Goal: Contribute content

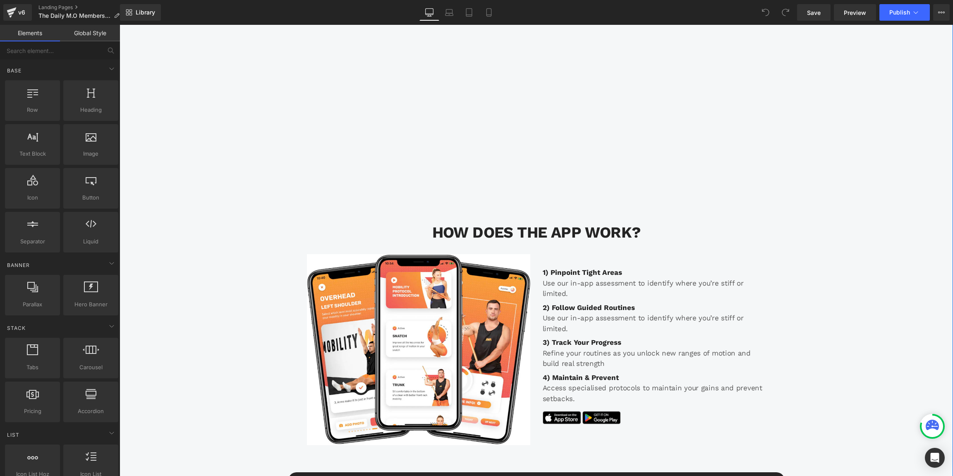
scroll to position [3043, 0]
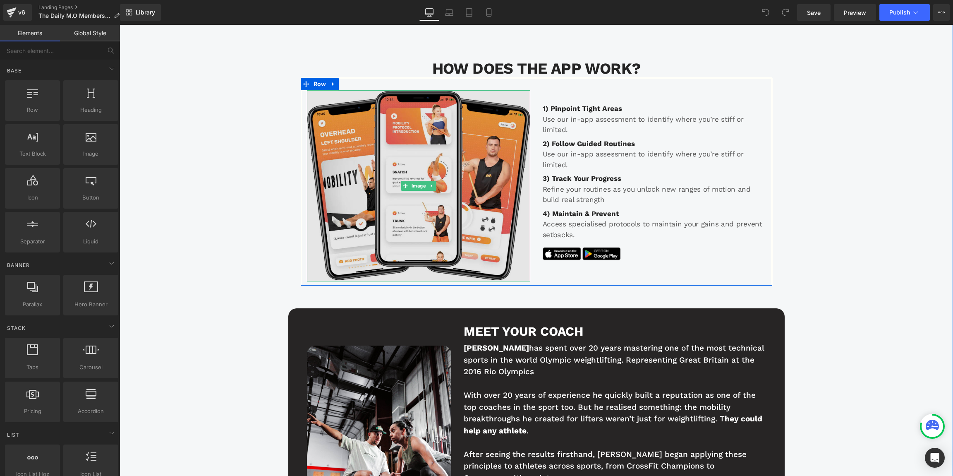
click at [427, 156] on img at bounding box center [418, 185] width 223 height 191
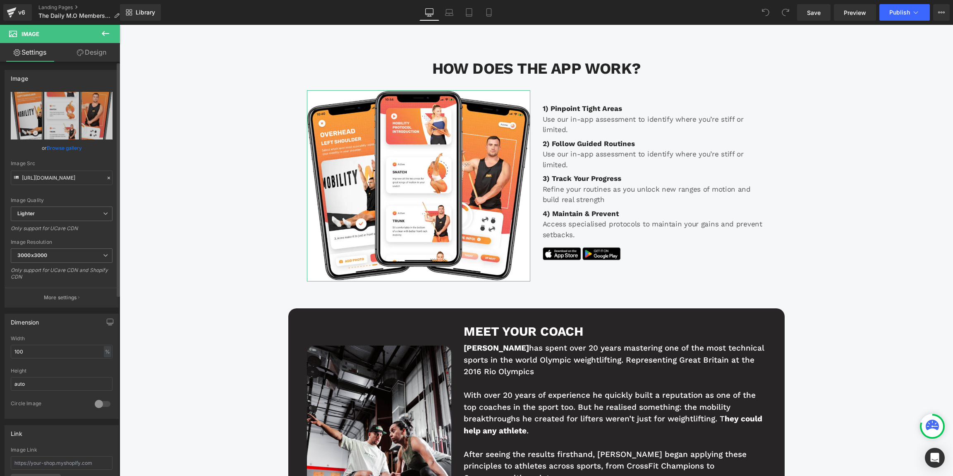
click at [64, 147] on link "Browse gallery" at bounding box center [64, 148] width 35 height 14
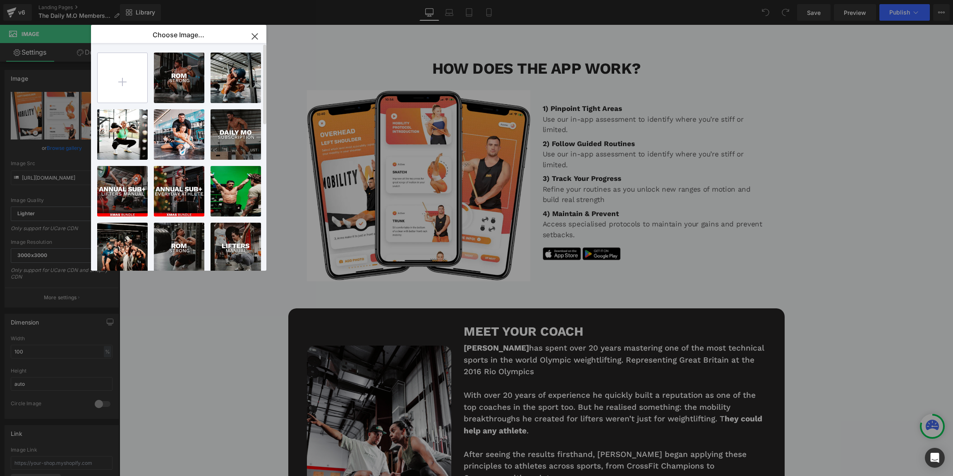
click at [129, 77] on input "file" at bounding box center [123, 78] width 50 height 50
type input "C:\fakepath\app.png"
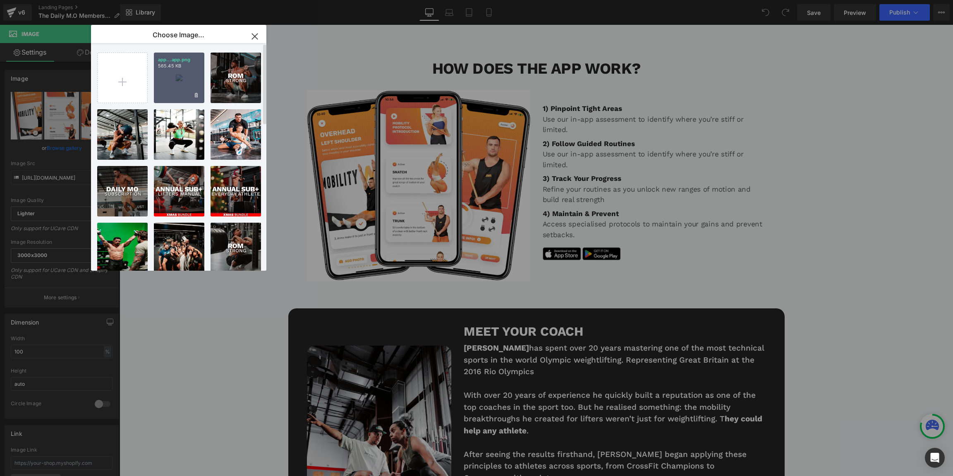
click at [185, 81] on div "app...app.png 565.45 KB" at bounding box center [179, 78] width 50 height 50
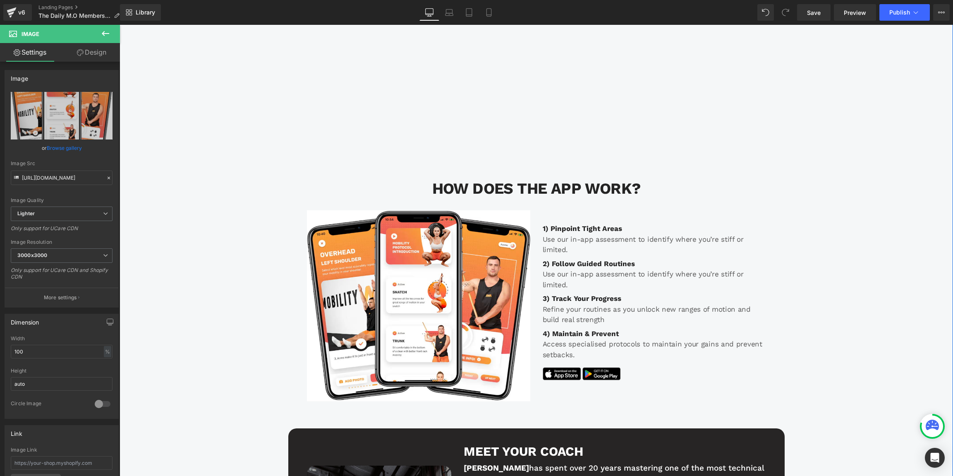
scroll to position [2928, 0]
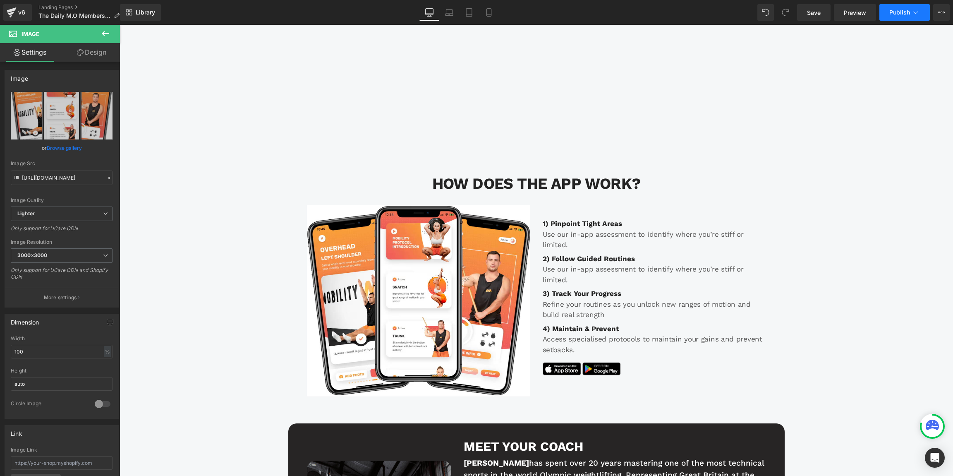
click at [904, 12] on span "Publish" at bounding box center [899, 12] width 21 height 7
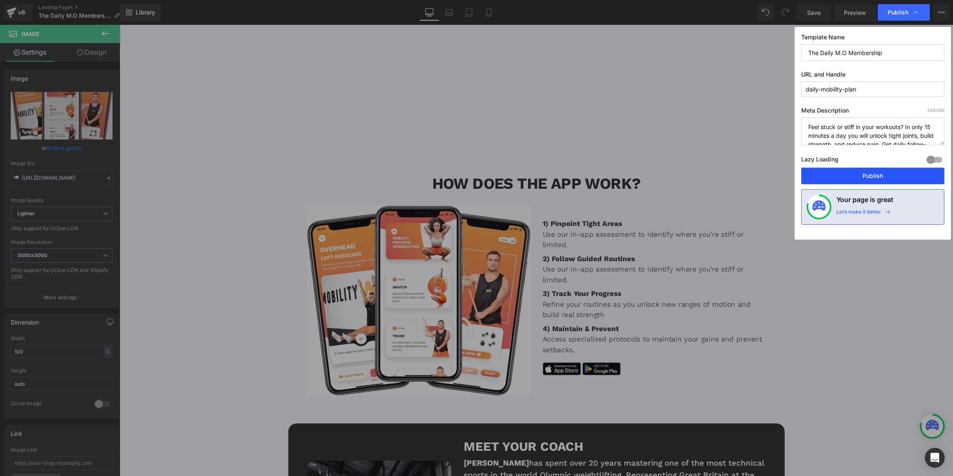
click at [870, 177] on button "Publish" at bounding box center [872, 176] width 143 height 17
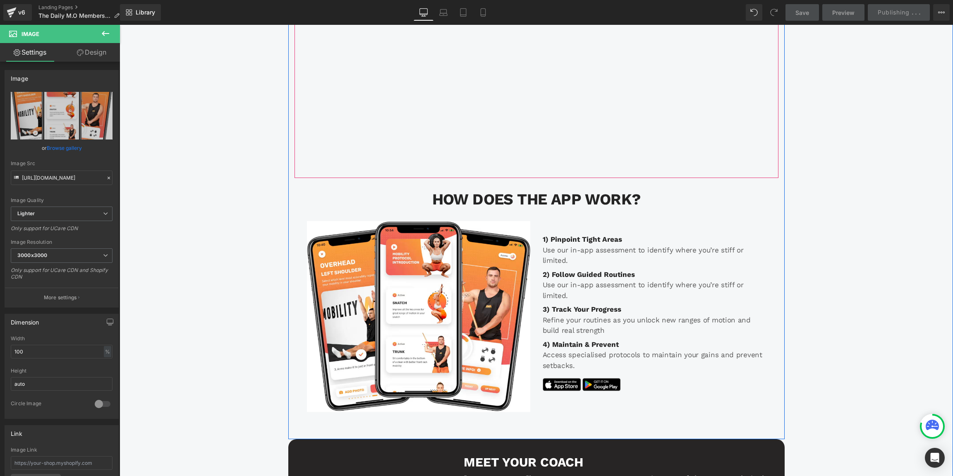
scroll to position [2907, 0]
